Goal: Navigation & Orientation: Find specific page/section

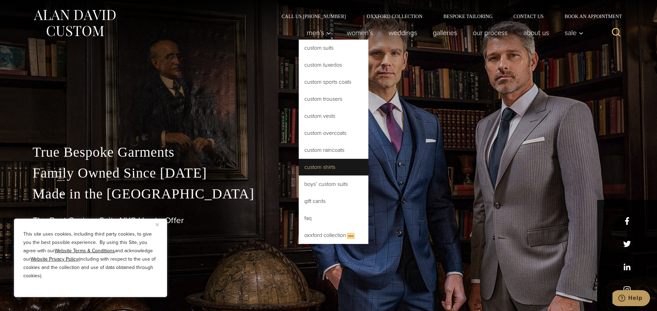
click at [316, 171] on link "Custom Shirts" at bounding box center [334, 167] width 70 height 17
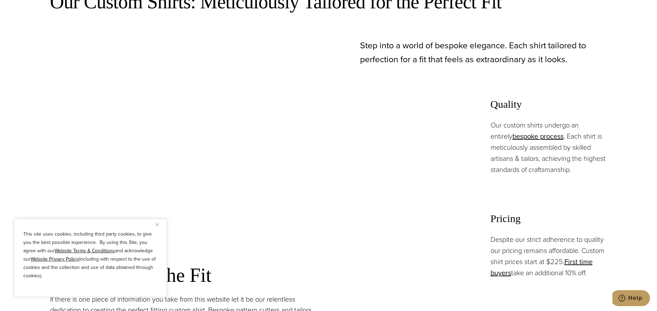
scroll to position [487, 0]
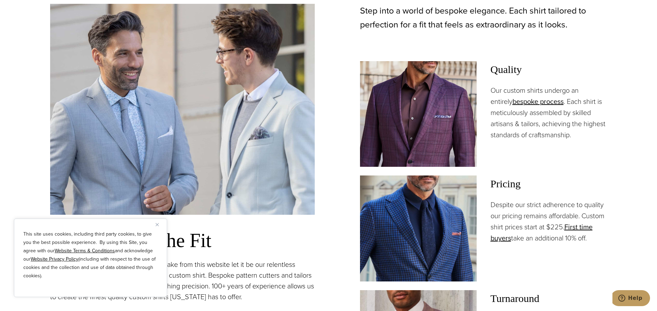
click at [157, 226] on img "Close" at bounding box center [157, 224] width 3 height 3
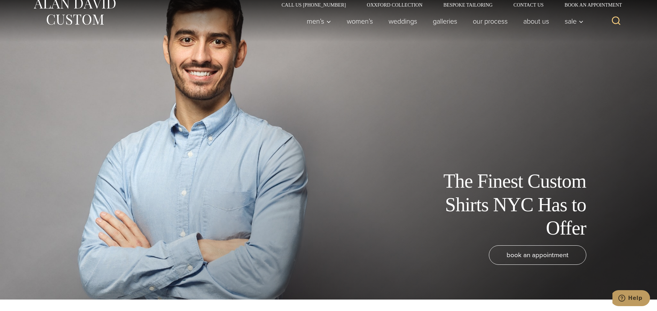
scroll to position [0, 0]
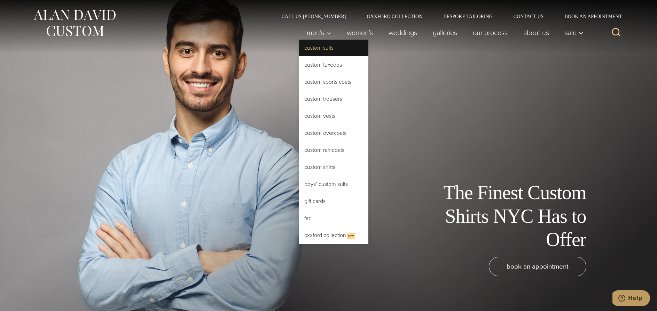
click at [309, 46] on link "Custom Suits" at bounding box center [334, 48] width 70 height 17
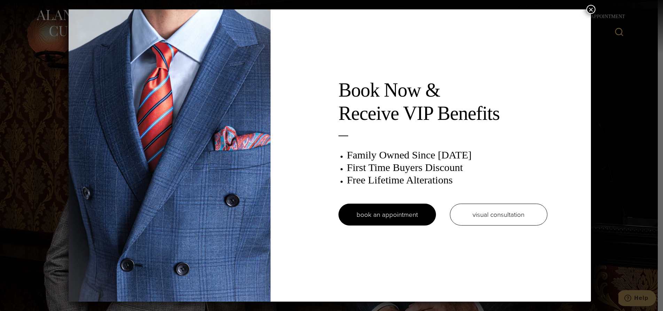
drag, startPoint x: 593, startPoint y: 10, endPoint x: 586, endPoint y: 62, distance: 51.7
click at [593, 10] on button "×" at bounding box center [590, 9] width 9 height 9
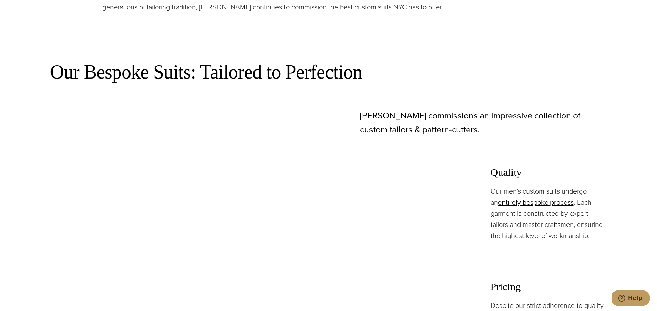
scroll to position [383, 0]
